Goal: Transaction & Acquisition: Purchase product/service

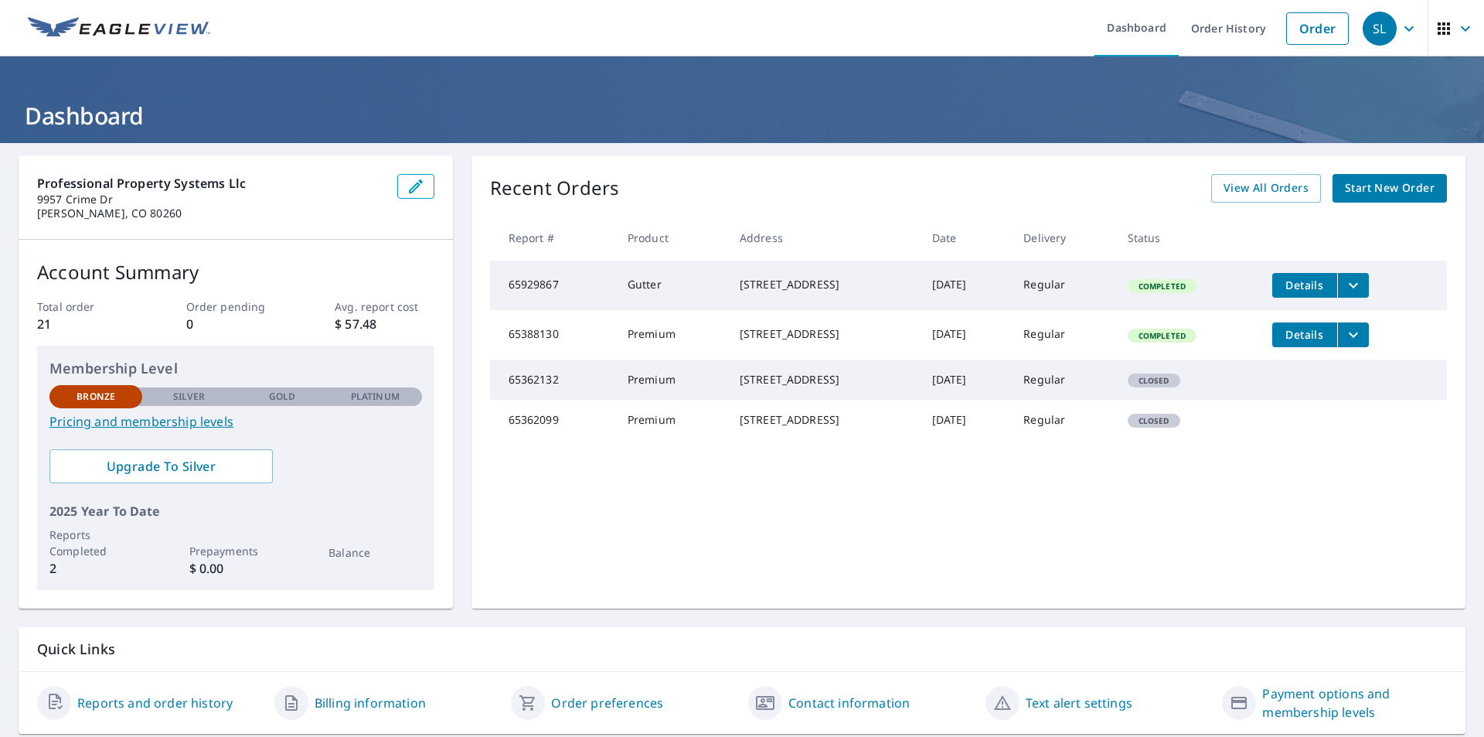
click at [1370, 189] on span "Start New Order" at bounding box center [1390, 188] width 90 height 19
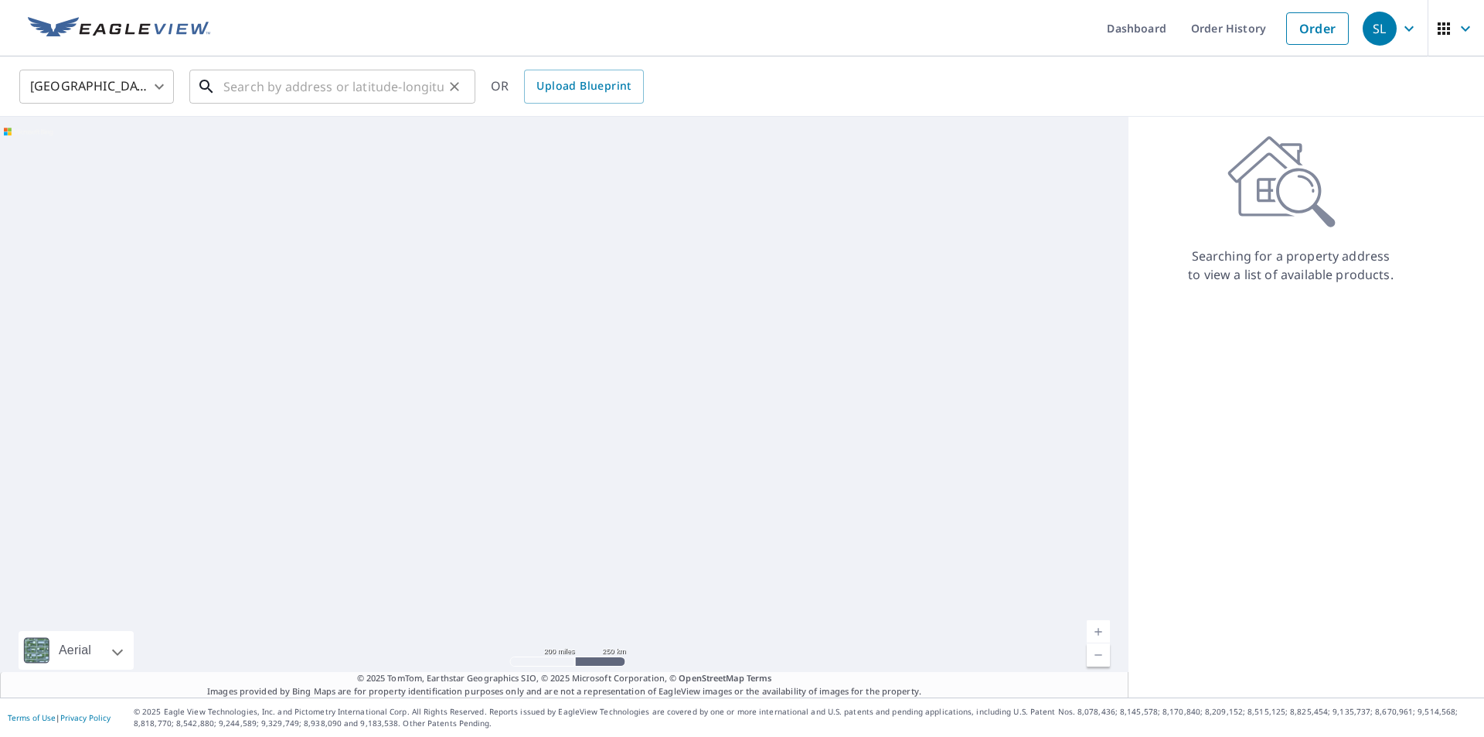
click at [342, 86] on input "text" at bounding box center [333, 86] width 220 height 43
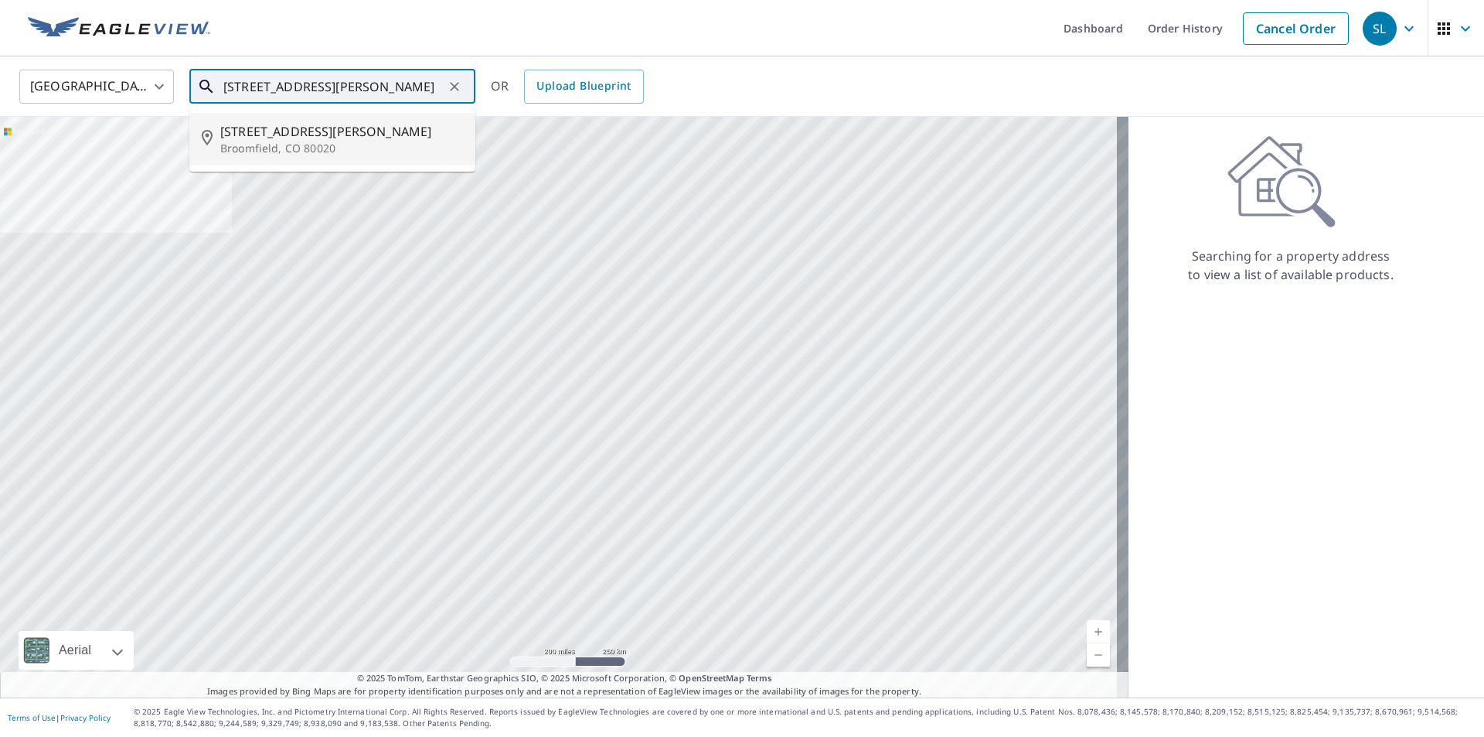
click at [264, 134] on span "[STREET_ADDRESS][PERSON_NAME]" at bounding box center [341, 131] width 243 height 19
type input "[STREET_ADDRESS][PERSON_NAME]"
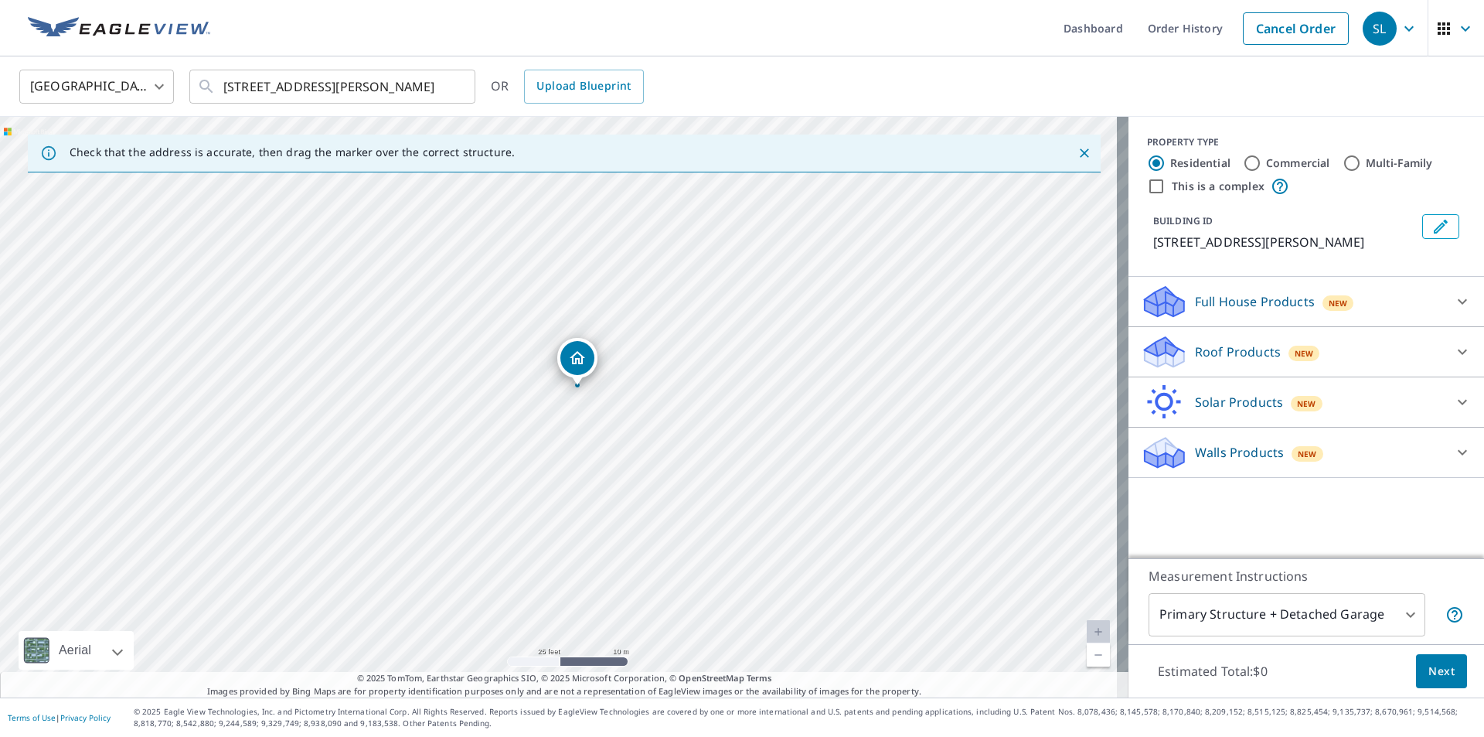
click at [1458, 348] on icon at bounding box center [1462, 351] width 19 height 19
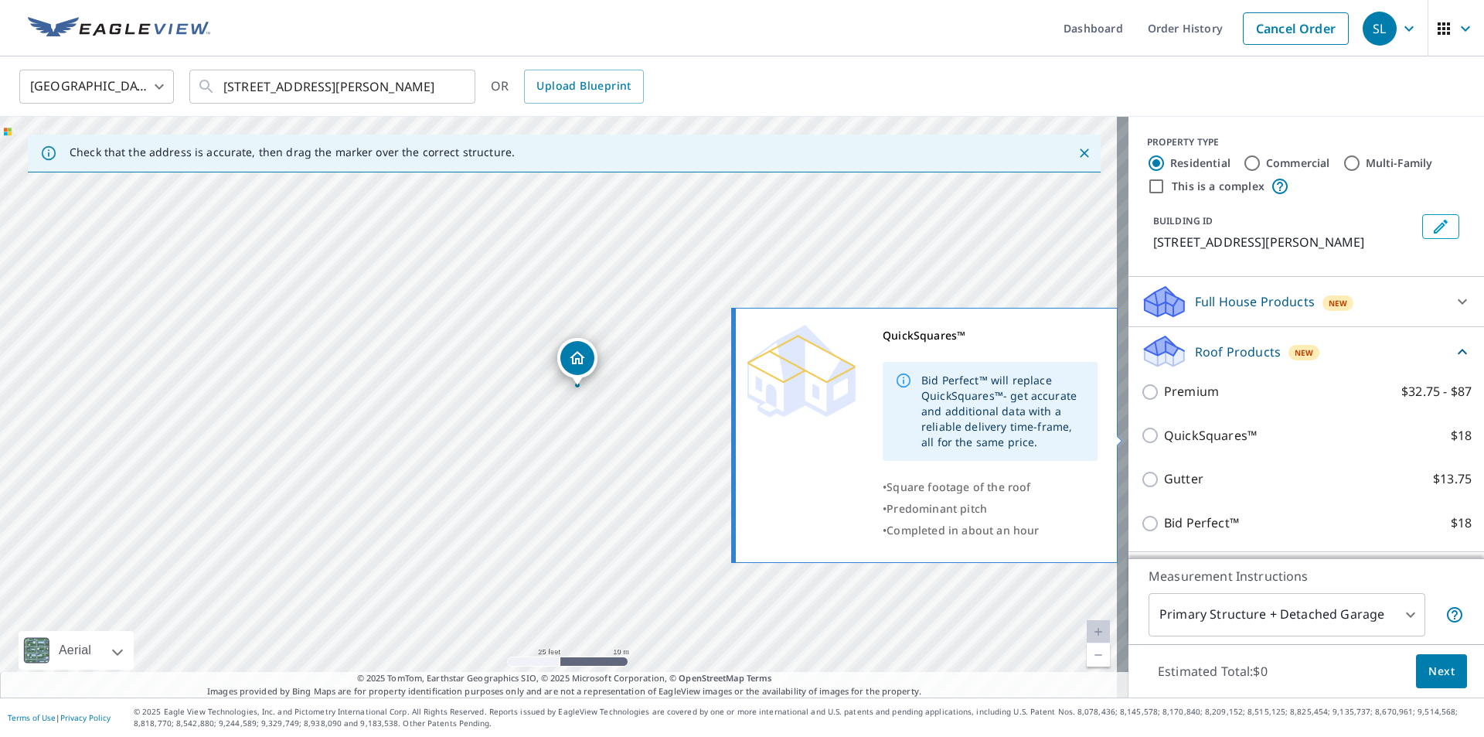
click at [1141, 434] on input "QuickSquares™ $18" at bounding box center [1152, 435] width 23 height 19
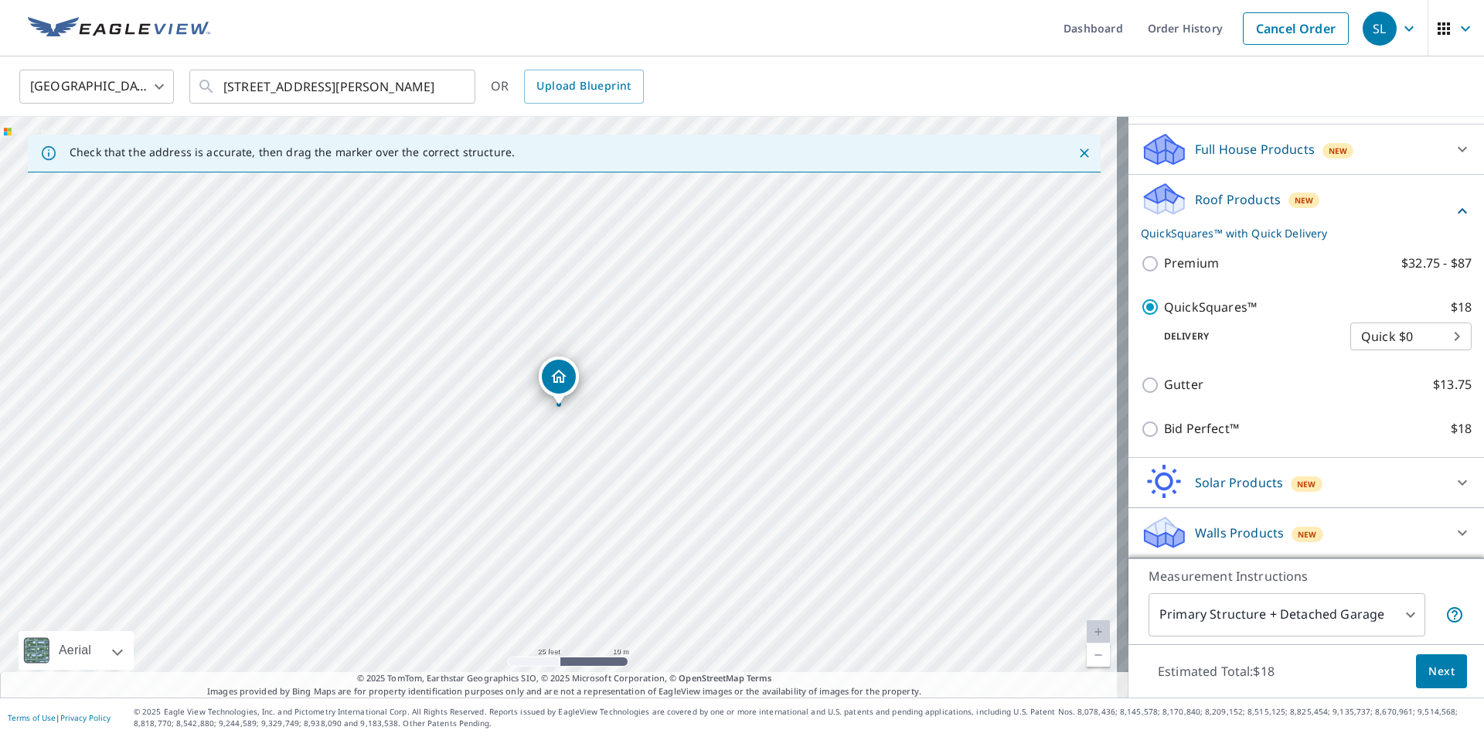
scroll to position [75, 0]
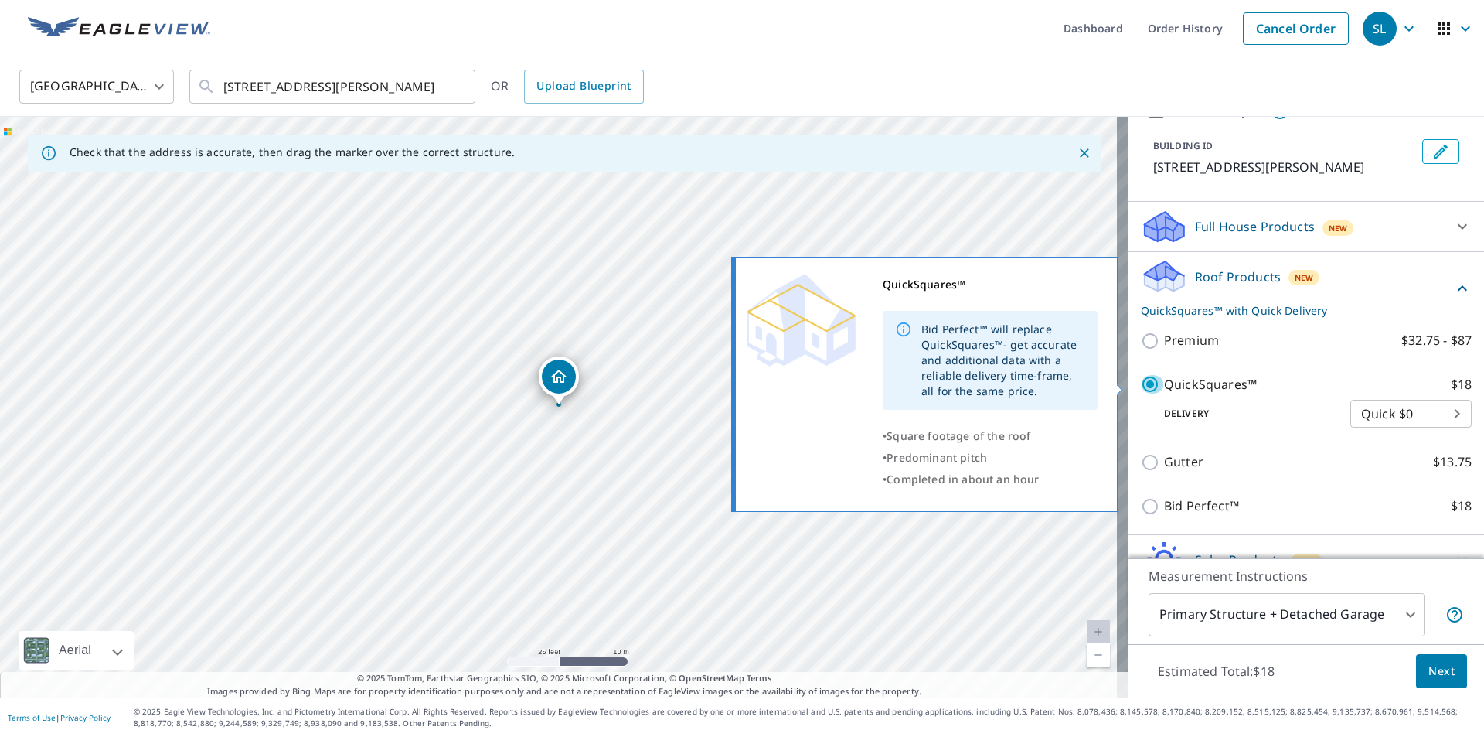
click at [1141, 383] on input "QuickSquares™ $18" at bounding box center [1152, 384] width 23 height 19
checkbox input "false"
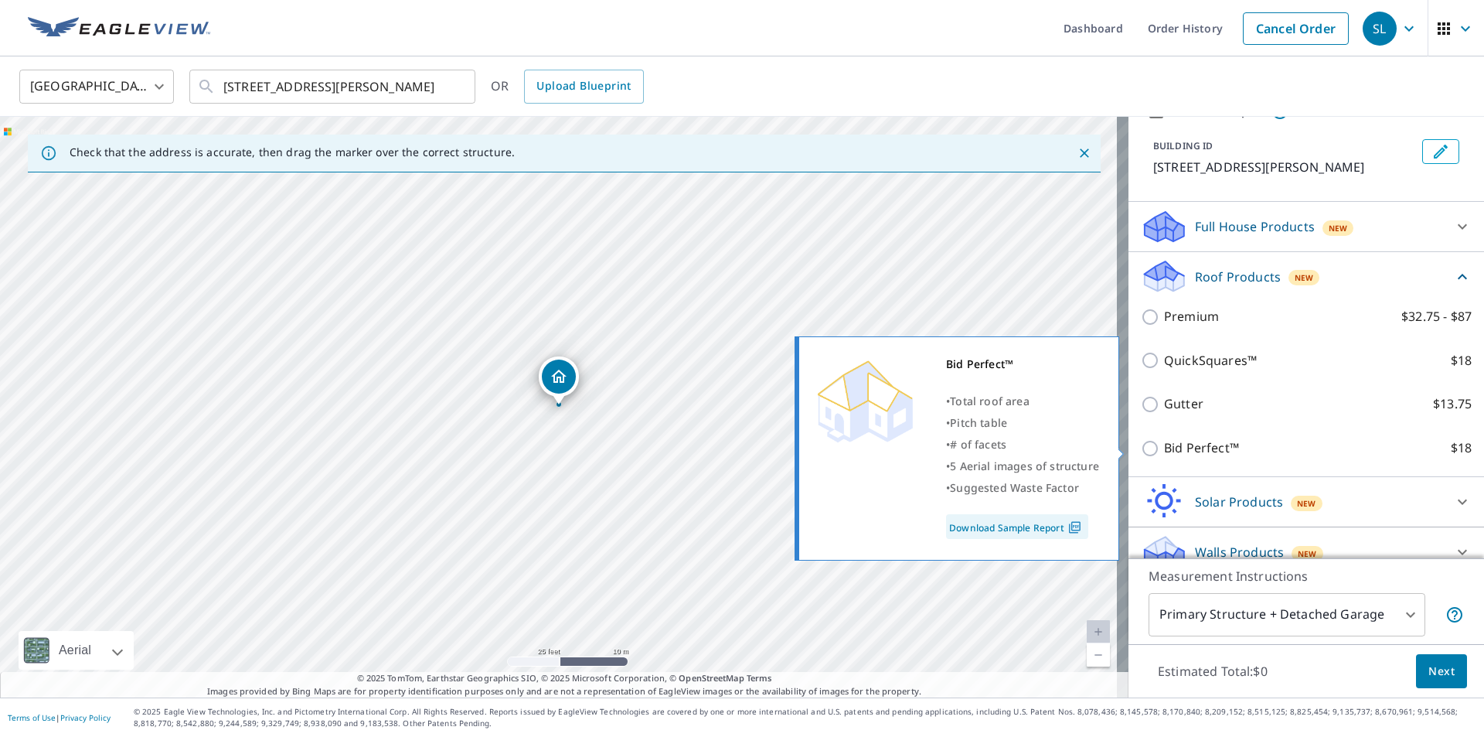
click at [1141, 450] on input "Bid Perfect™ $18" at bounding box center [1152, 448] width 23 height 19
checkbox input "true"
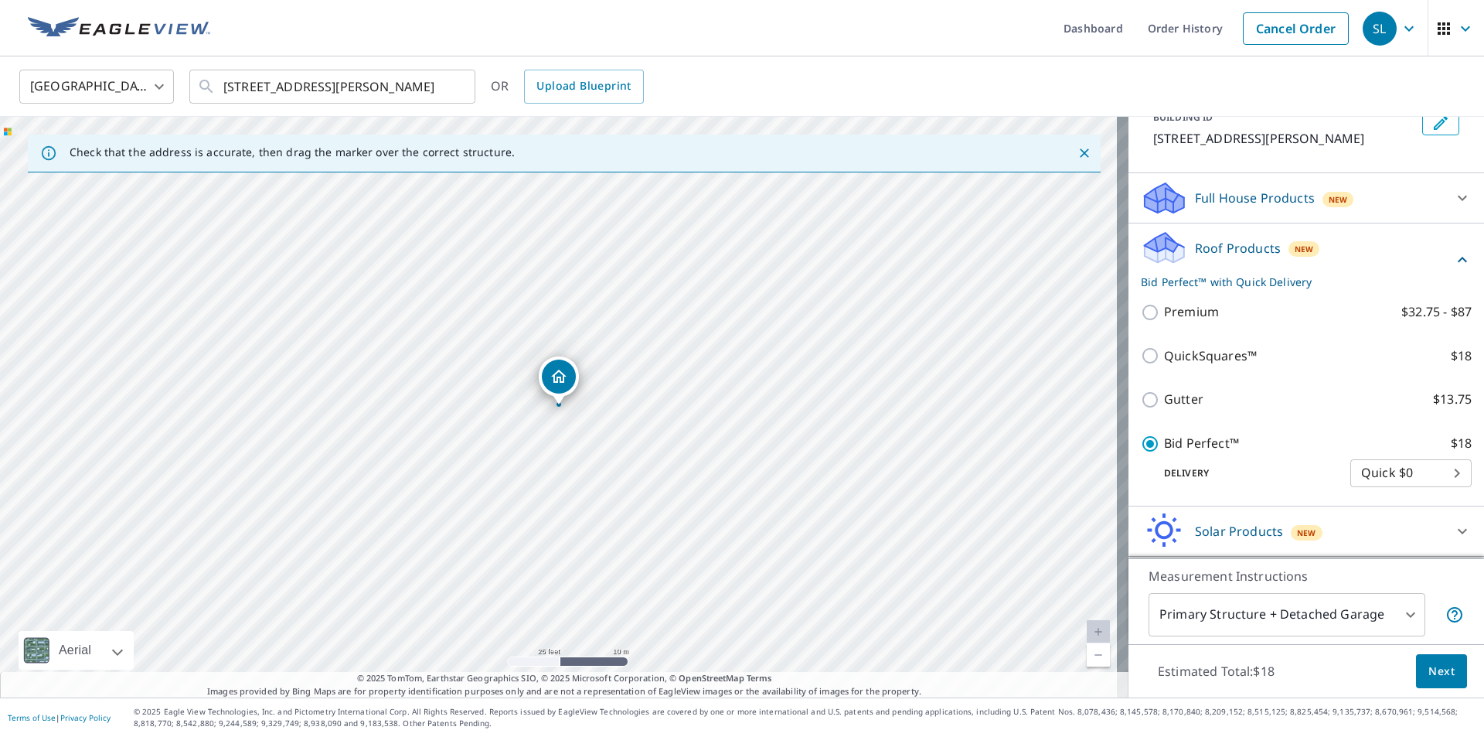
scroll to position [152, 0]
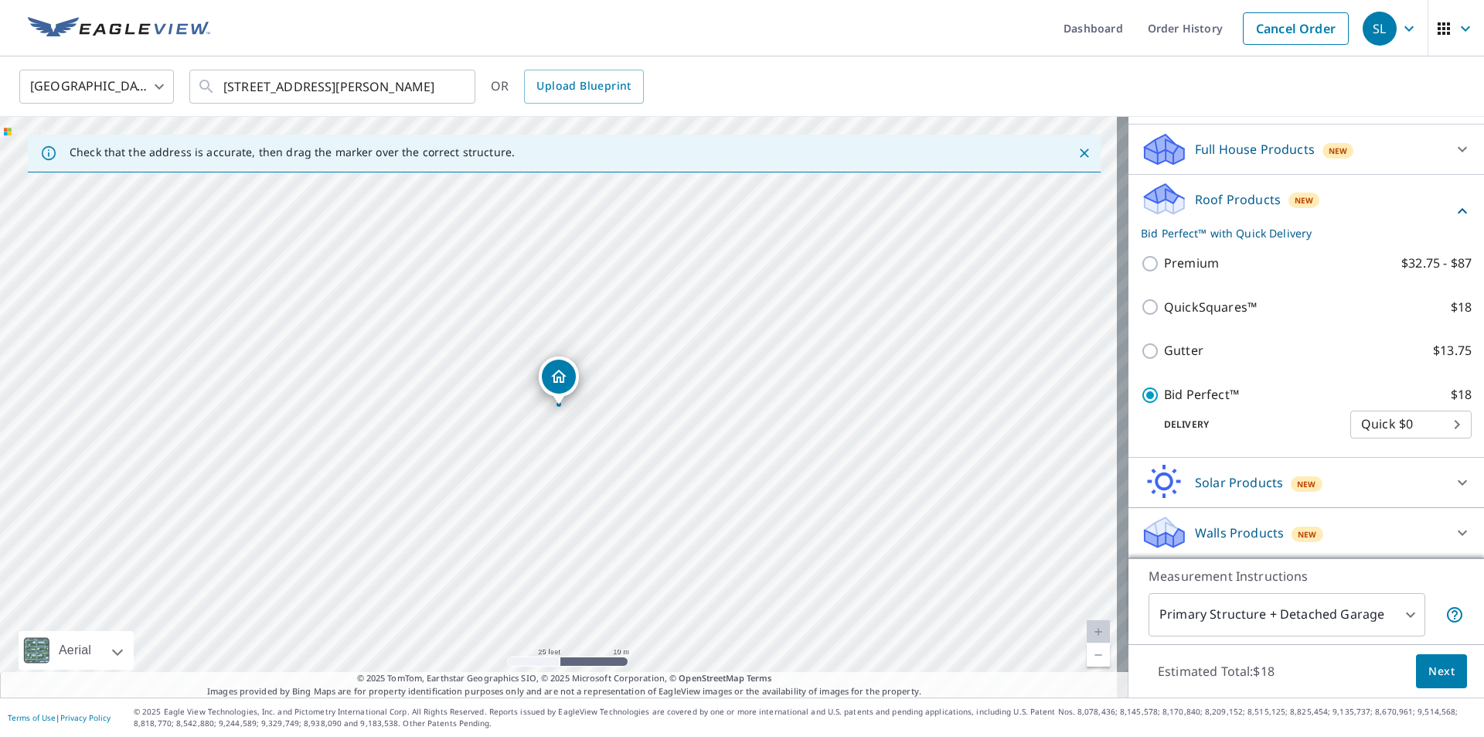
click at [1428, 672] on span "Next" at bounding box center [1441, 671] width 26 height 19
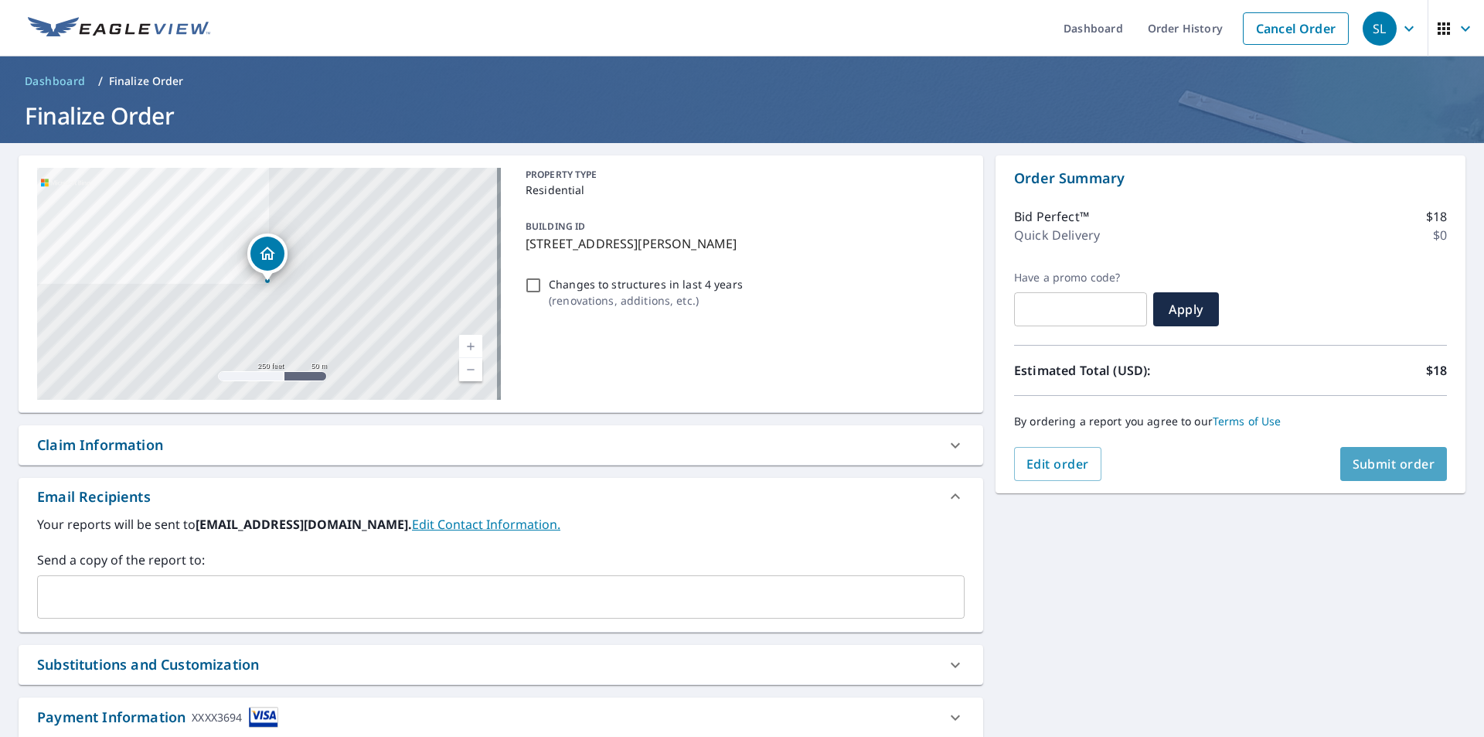
click at [1378, 461] on span "Submit order" at bounding box center [1394, 463] width 83 height 17
